Goal: Communication & Community: Share content

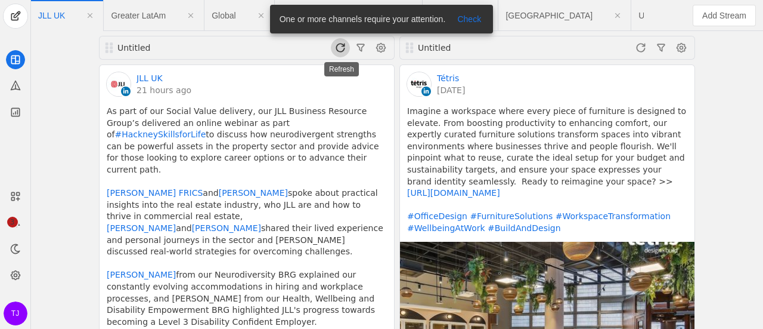
click at [338, 49] on span at bounding box center [340, 47] width 19 height 19
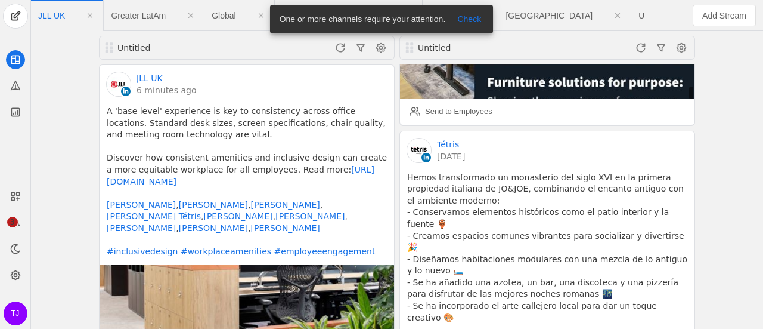
scroll to position [407, 0]
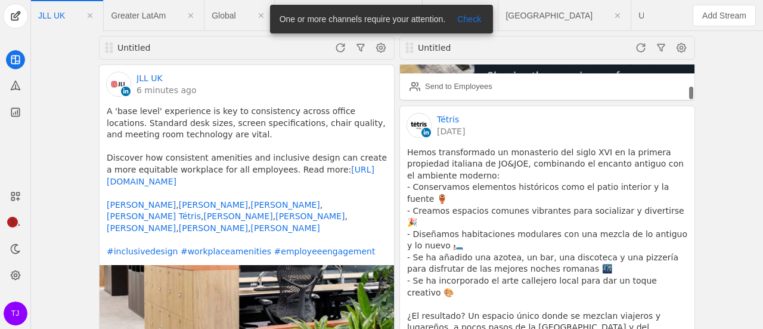
drag, startPoint x: 692, startPoint y: 73, endPoint x: 692, endPoint y: 92, distance: 19.7
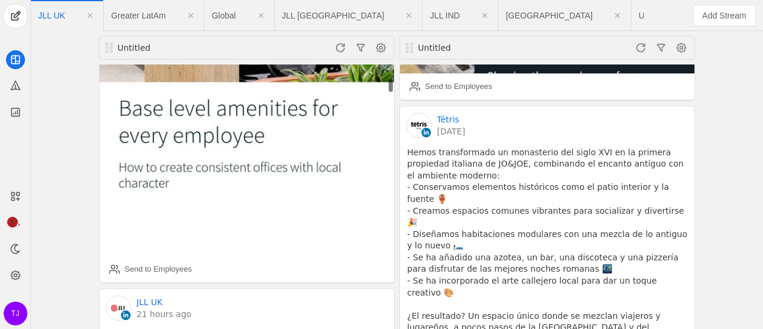
drag, startPoint x: 389, startPoint y: 77, endPoint x: 391, endPoint y: 89, distance: 12.8
click at [391, 89] on app-linkedin-activity "JLL UK 6 minutes ago A 'base level' experience is key to consistency across off…" at bounding box center [247, 36] width 295 height 438
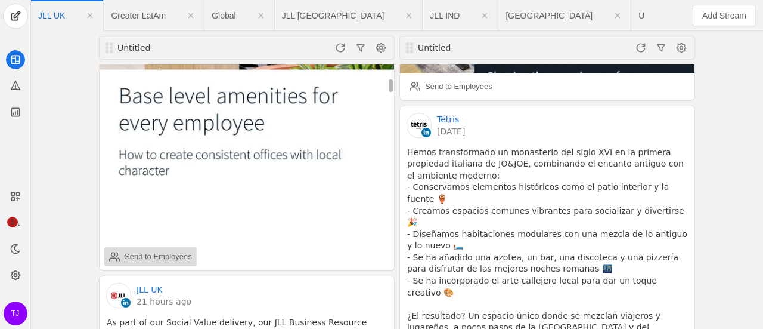
click at [148, 251] on div "Send to Employees" at bounding box center [158, 257] width 67 height 12
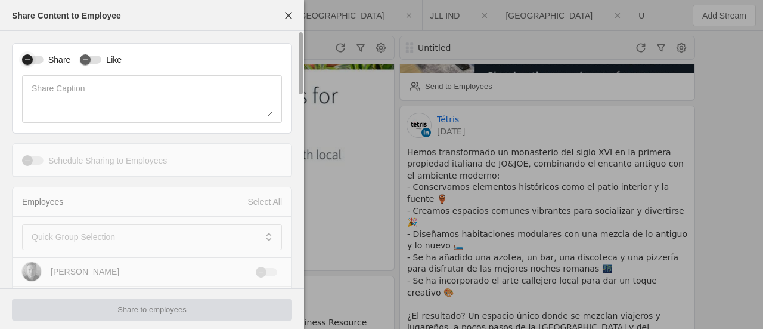
click at [38, 61] on div "button" at bounding box center [32, 59] width 21 height 8
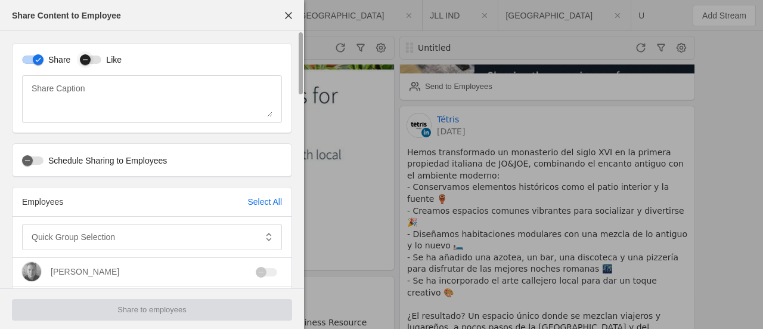
click at [95, 60] on div "button" at bounding box center [90, 59] width 21 height 8
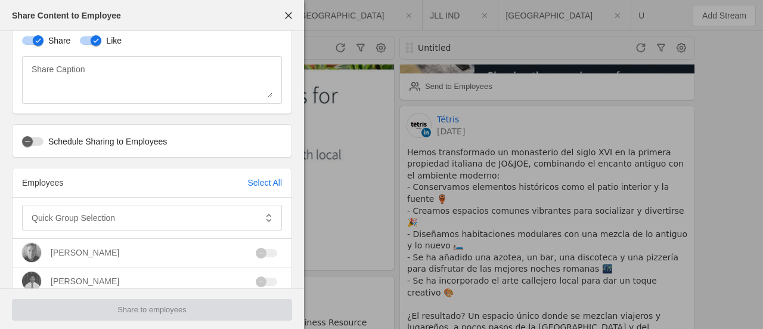
scroll to position [0, 0]
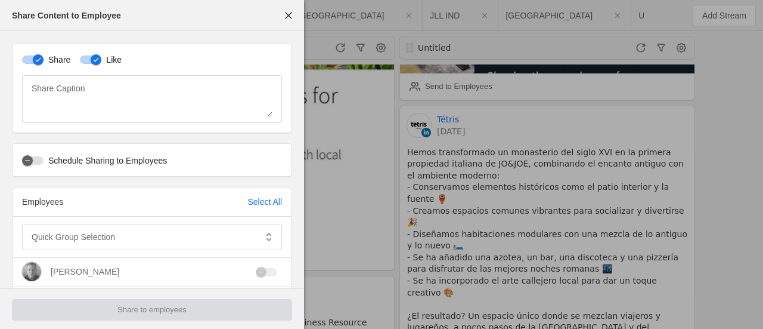
drag, startPoint x: 301, startPoint y: 64, endPoint x: 329, endPoint y: 14, distance: 57.4
click at [329, 14] on div "Share Content to Employee Share Like Share Caption Schedule Sharing to Employee…" at bounding box center [381, 164] width 763 height 329
click at [93, 232] on mat-label "Quick Group Selection" at bounding box center [74, 237] width 84 height 14
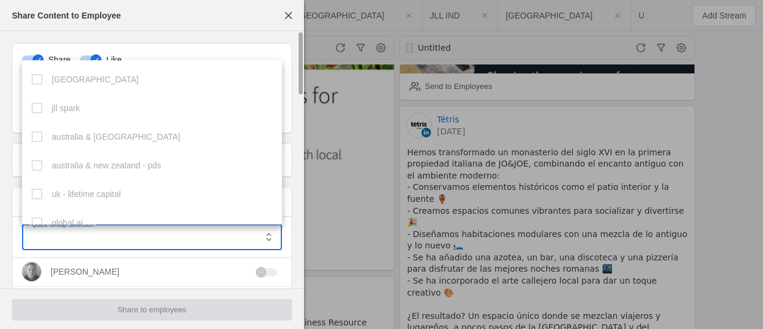
scroll to position [213, 0]
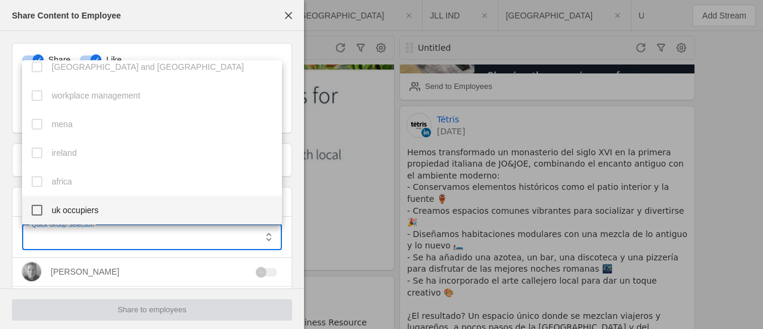
click at [36, 209] on mat-pseudo-checkbox at bounding box center [37, 210] width 11 height 11
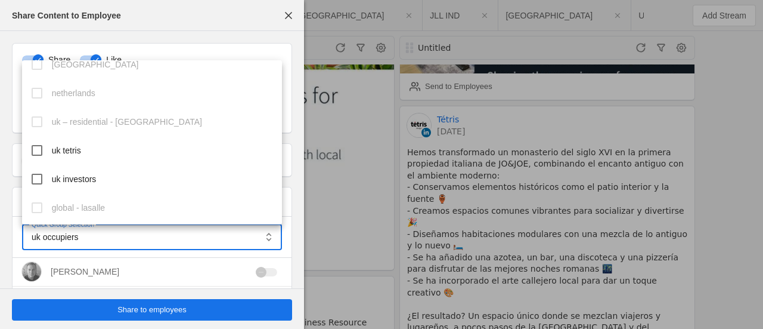
scroll to position [523, 0]
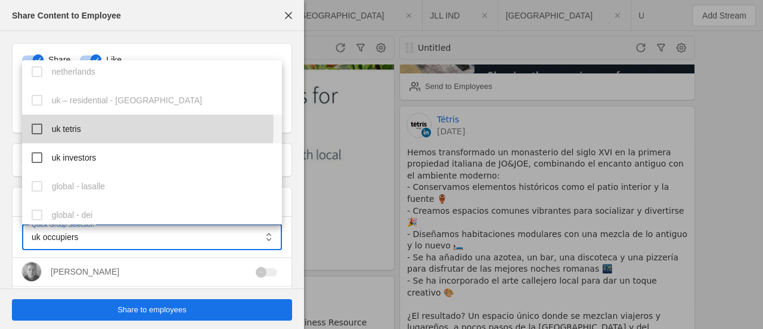
click at [37, 127] on mat-pseudo-checkbox at bounding box center [37, 128] width 11 height 11
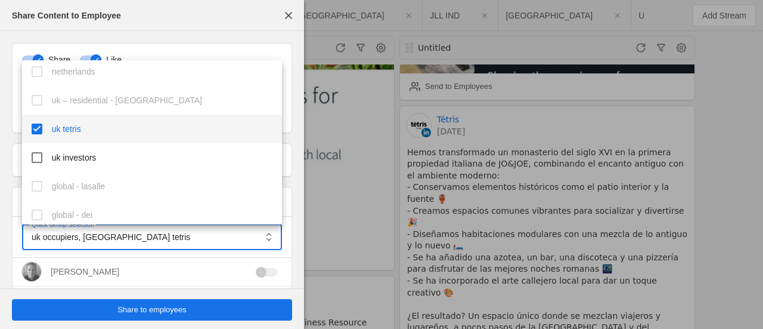
click at [297, 253] on div at bounding box center [381, 164] width 763 height 329
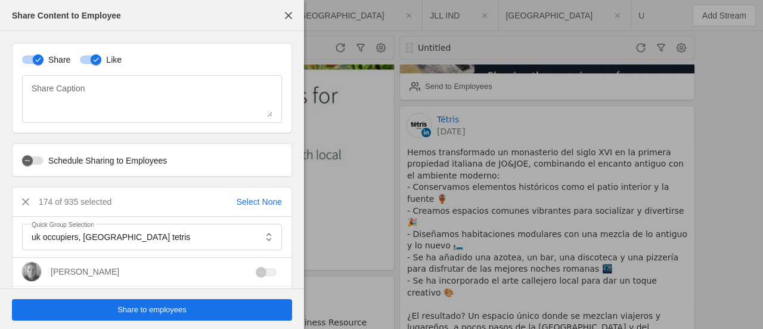
click at [163, 311] on span "Share to employees" at bounding box center [151, 310] width 69 height 12
